Goal: Navigation & Orientation: Find specific page/section

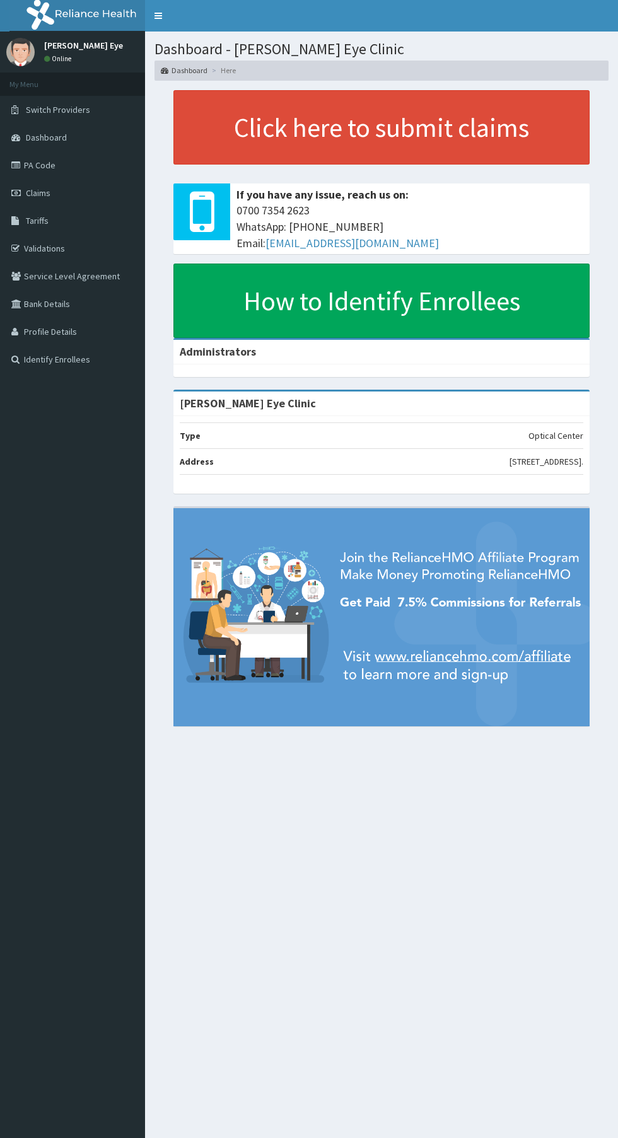
click at [84, 136] on link "Dashboard" at bounding box center [72, 138] width 145 height 28
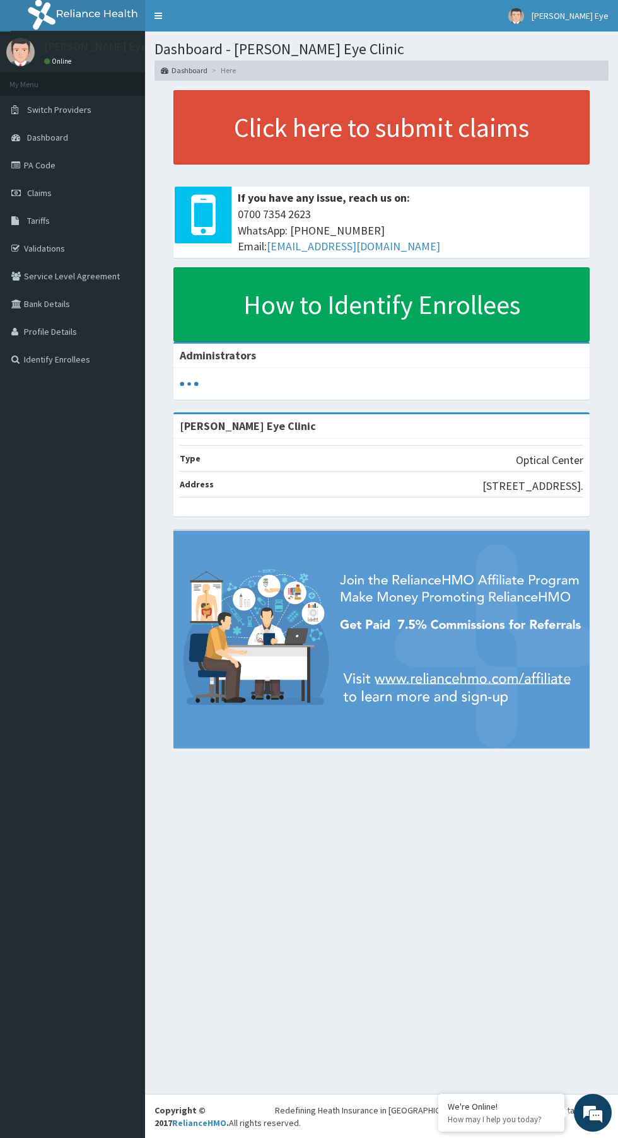
click at [49, 137] on span "Dashboard" at bounding box center [47, 137] width 41 height 11
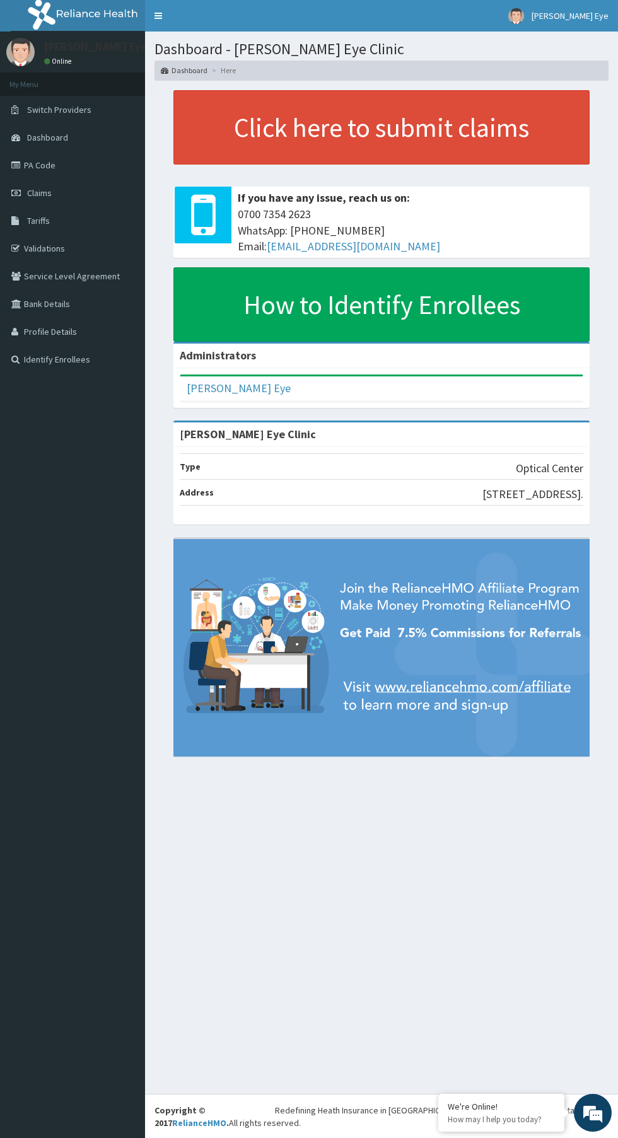
click at [35, 145] on link "Dashboard" at bounding box center [72, 138] width 145 height 28
click at [54, 155] on link "PA Code" at bounding box center [72, 165] width 145 height 28
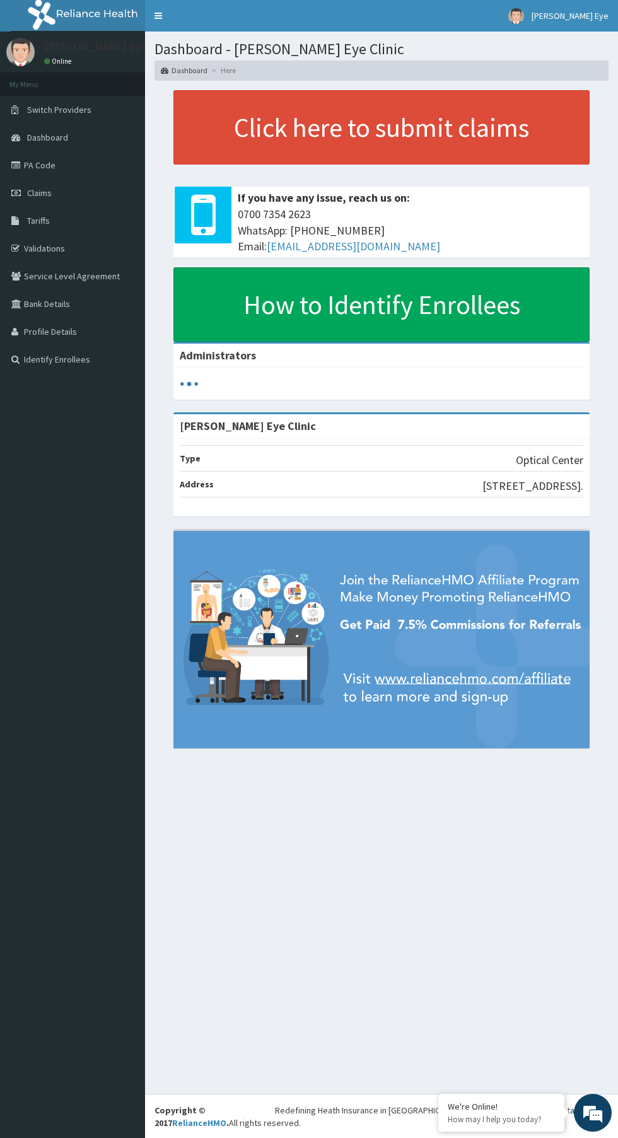
click at [23, 98] on link "Switch Providers" at bounding box center [72, 110] width 145 height 28
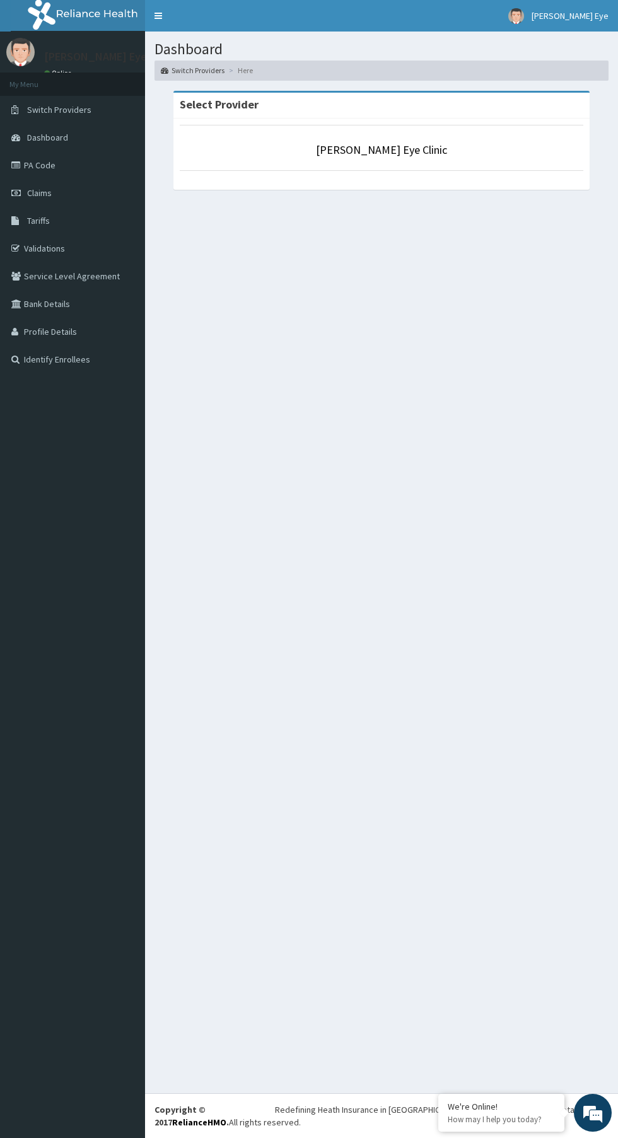
click at [25, 193] on link "Claims" at bounding box center [72, 193] width 145 height 28
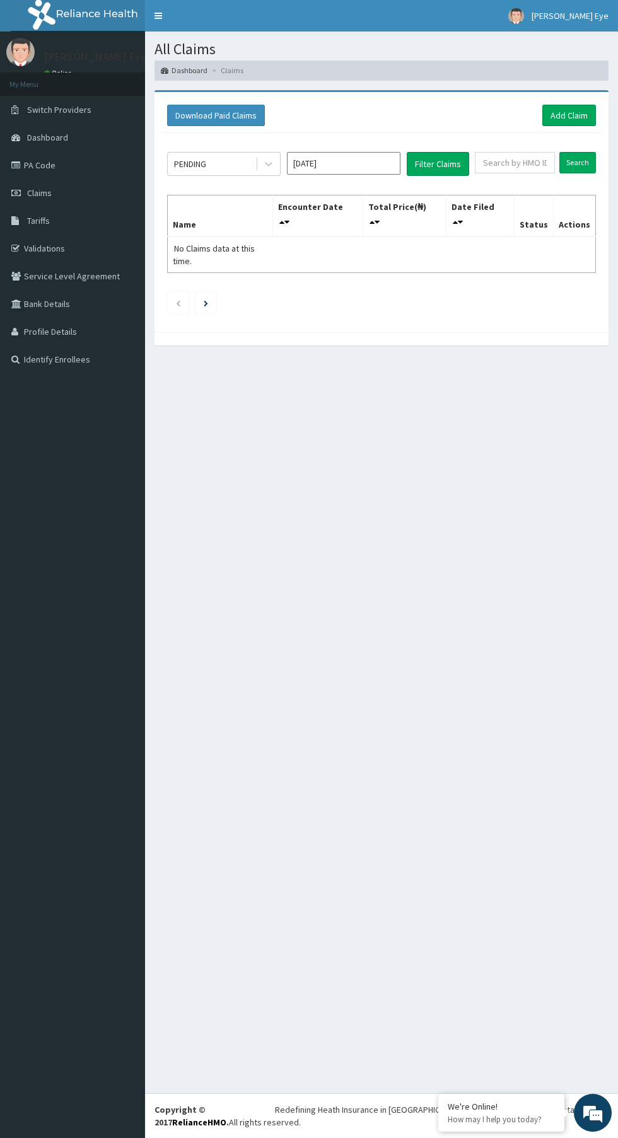
click at [45, 110] on span "Switch Providers" at bounding box center [59, 109] width 64 height 11
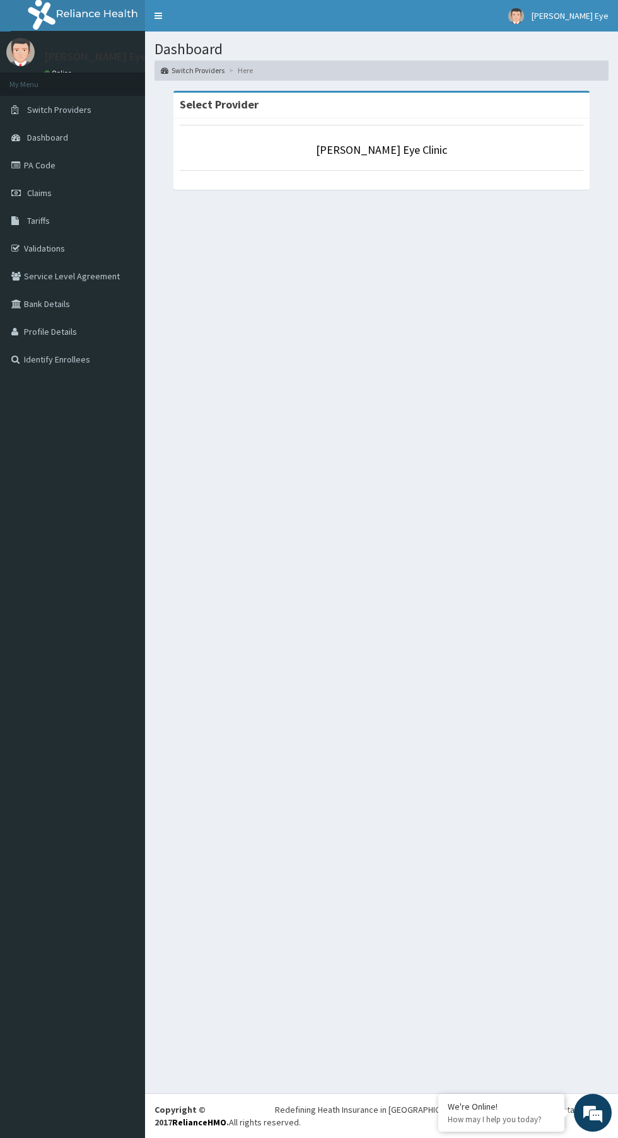
click at [28, 141] on span "Dashboard" at bounding box center [47, 137] width 41 height 11
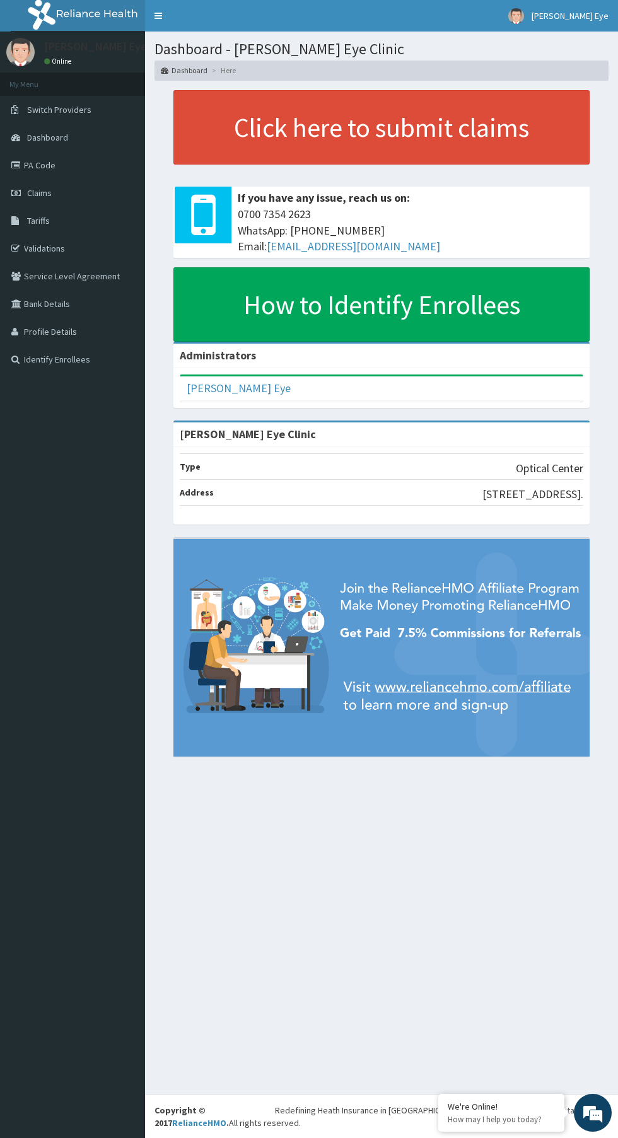
click at [47, 249] on link "Validations" at bounding box center [72, 249] width 145 height 28
